Goal: Find specific page/section: Find specific page/section

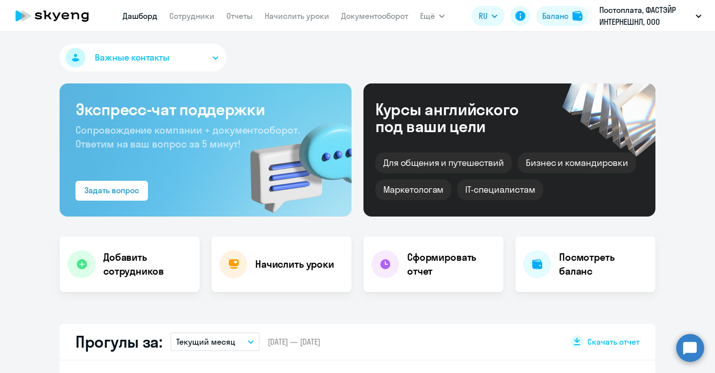
select select "30"
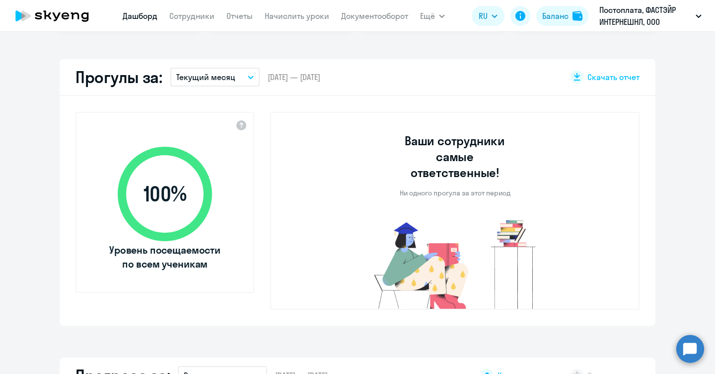
select select "30"
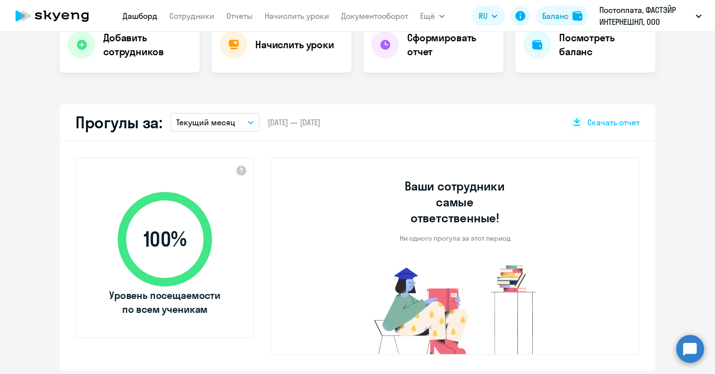
scroll to position [132, 0]
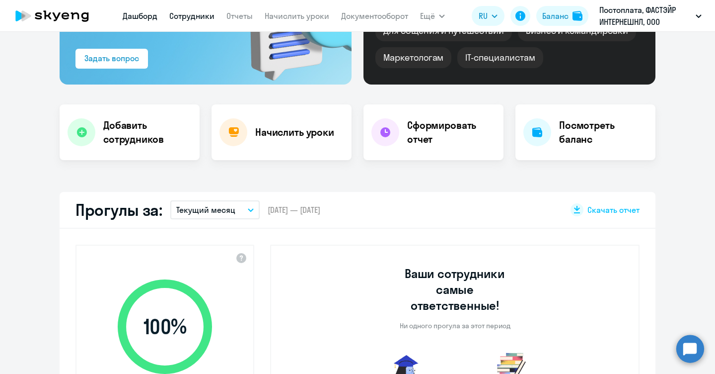
click at [190, 13] on link "Сотрудники" at bounding box center [191, 16] width 45 height 10
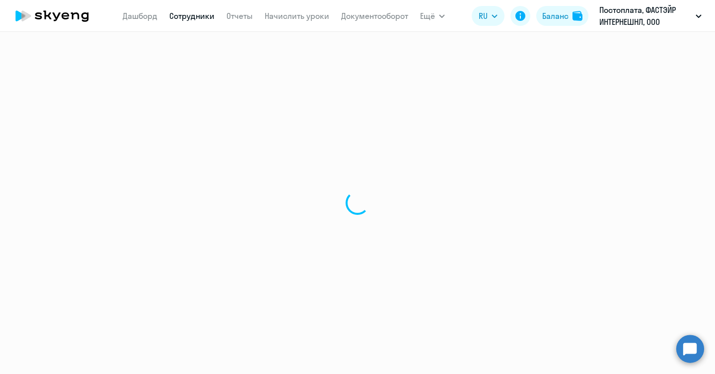
select select "30"
